Goal: Ask a question

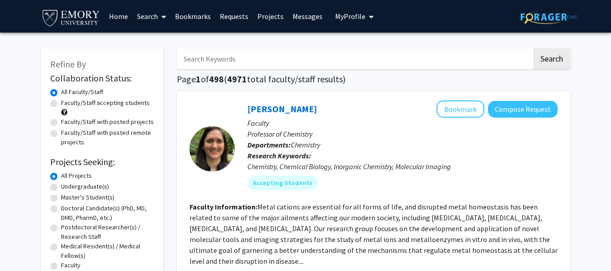
click at [304, 61] on input "Search Keywords" at bounding box center [354, 58] width 355 height 21
type input "chira"
click at [533, 48] on button "Search" at bounding box center [551, 58] width 37 height 21
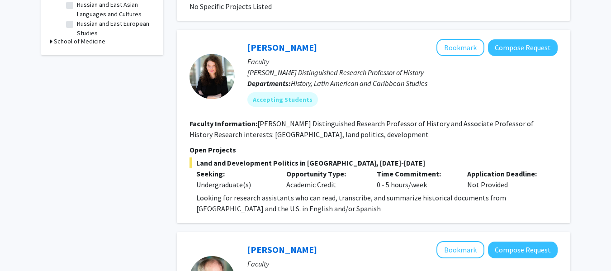
scroll to position [357, 0]
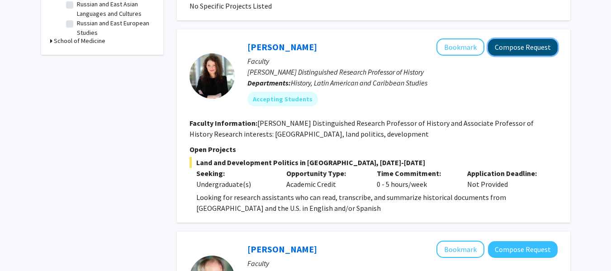
click at [498, 47] on button "Compose Request" at bounding box center [523, 47] width 70 height 17
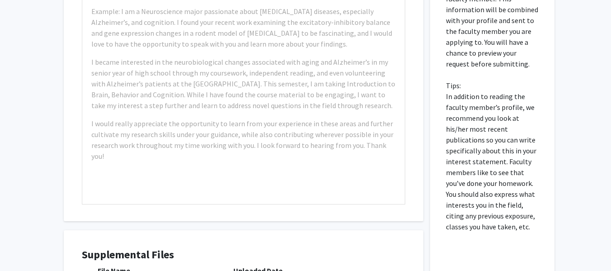
scroll to position [427, 0]
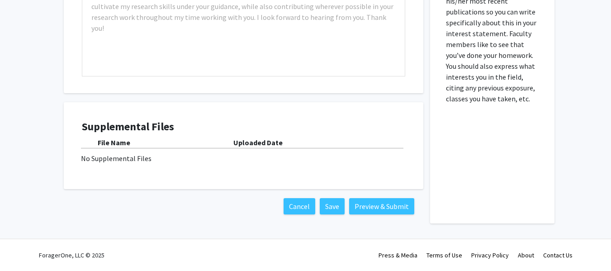
drag, startPoint x: 448, startPoint y: 33, endPoint x: 521, endPoint y: 119, distance: 113.6
click at [521, 119] on div "Please fill out why you are specifically interested in doing research with this…" at bounding box center [492, 24] width 111 height 400
copy p
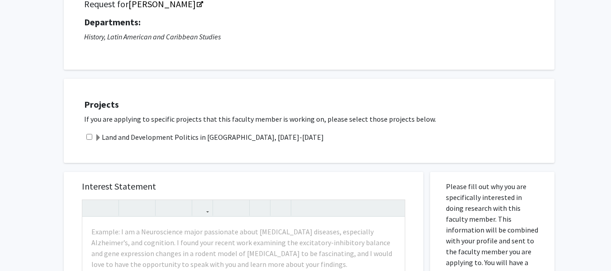
scroll to position [79, 0]
